Goal: Task Accomplishment & Management: Manage account settings

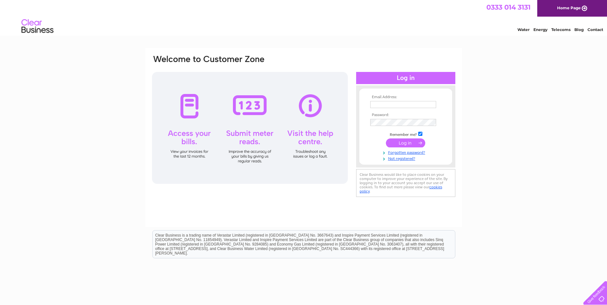
type input "info@lclscotland.co.uk"
click at [403, 144] on input "submit" at bounding box center [405, 143] width 39 height 9
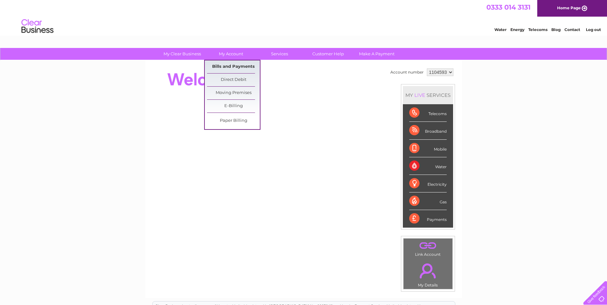
click at [231, 65] on link "Bills and Payments" at bounding box center [233, 67] width 53 height 13
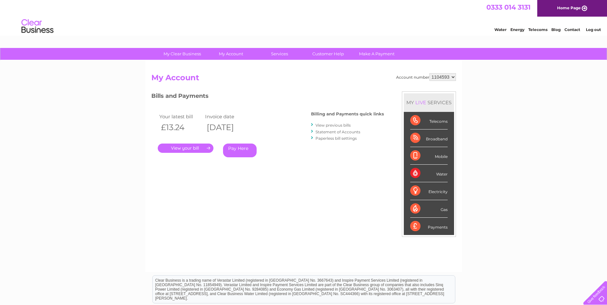
click at [339, 125] on link "View previous bills" at bounding box center [333, 125] width 35 height 5
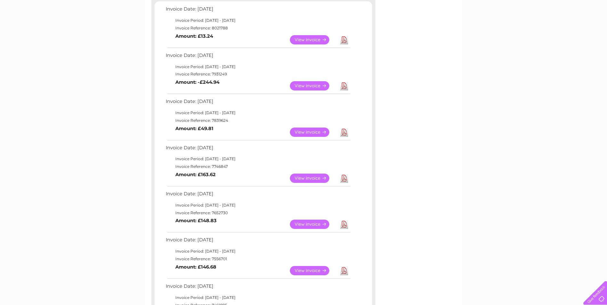
scroll to position [64, 0]
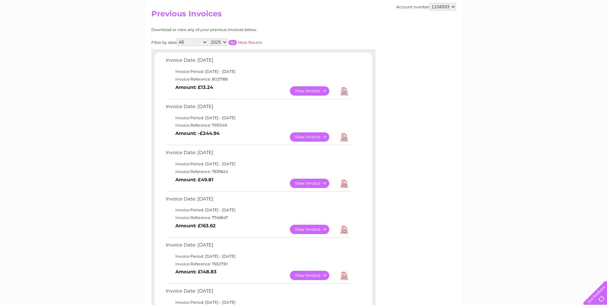
click at [312, 134] on link "View" at bounding box center [313, 137] width 47 height 9
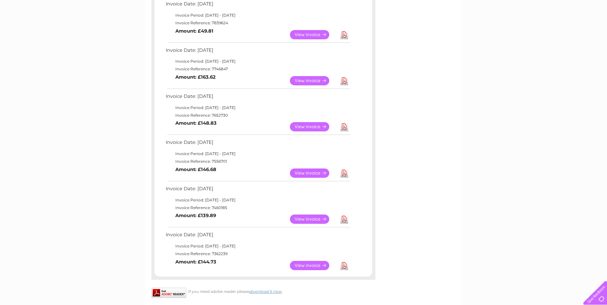
scroll to position [224, 0]
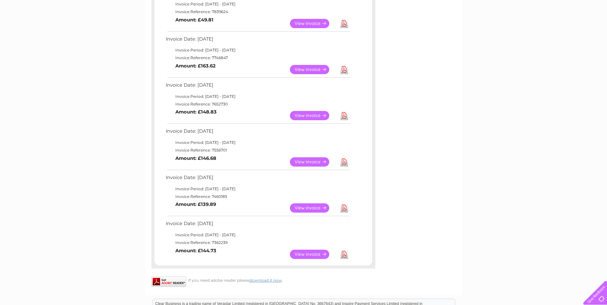
click at [303, 162] on link "View" at bounding box center [313, 162] width 47 height 9
